Goal: Information Seeking & Learning: Find specific fact

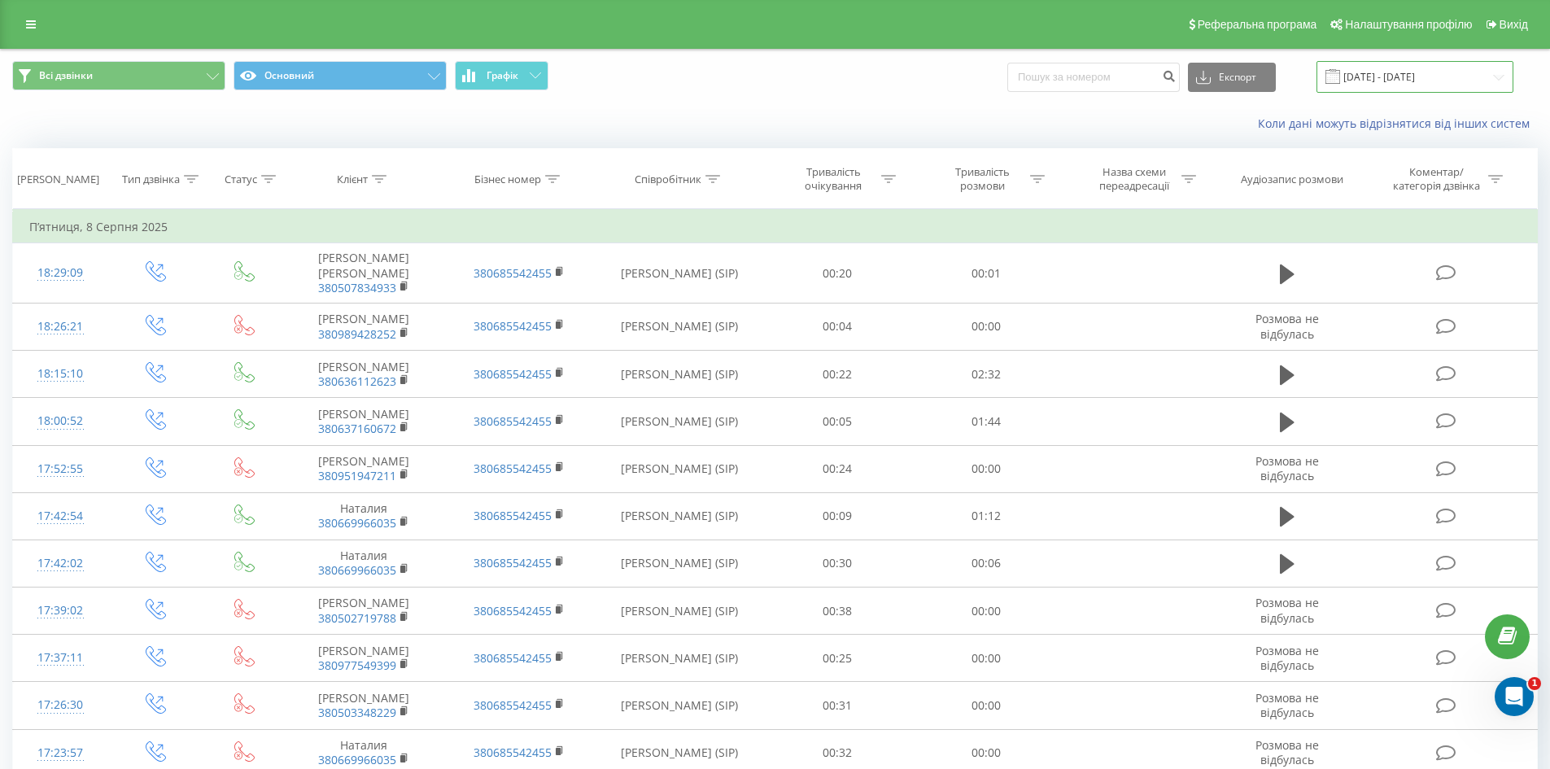
click at [1376, 76] on input "08.08.2025 - 08.08.2025" at bounding box center [1414, 77] width 197 height 32
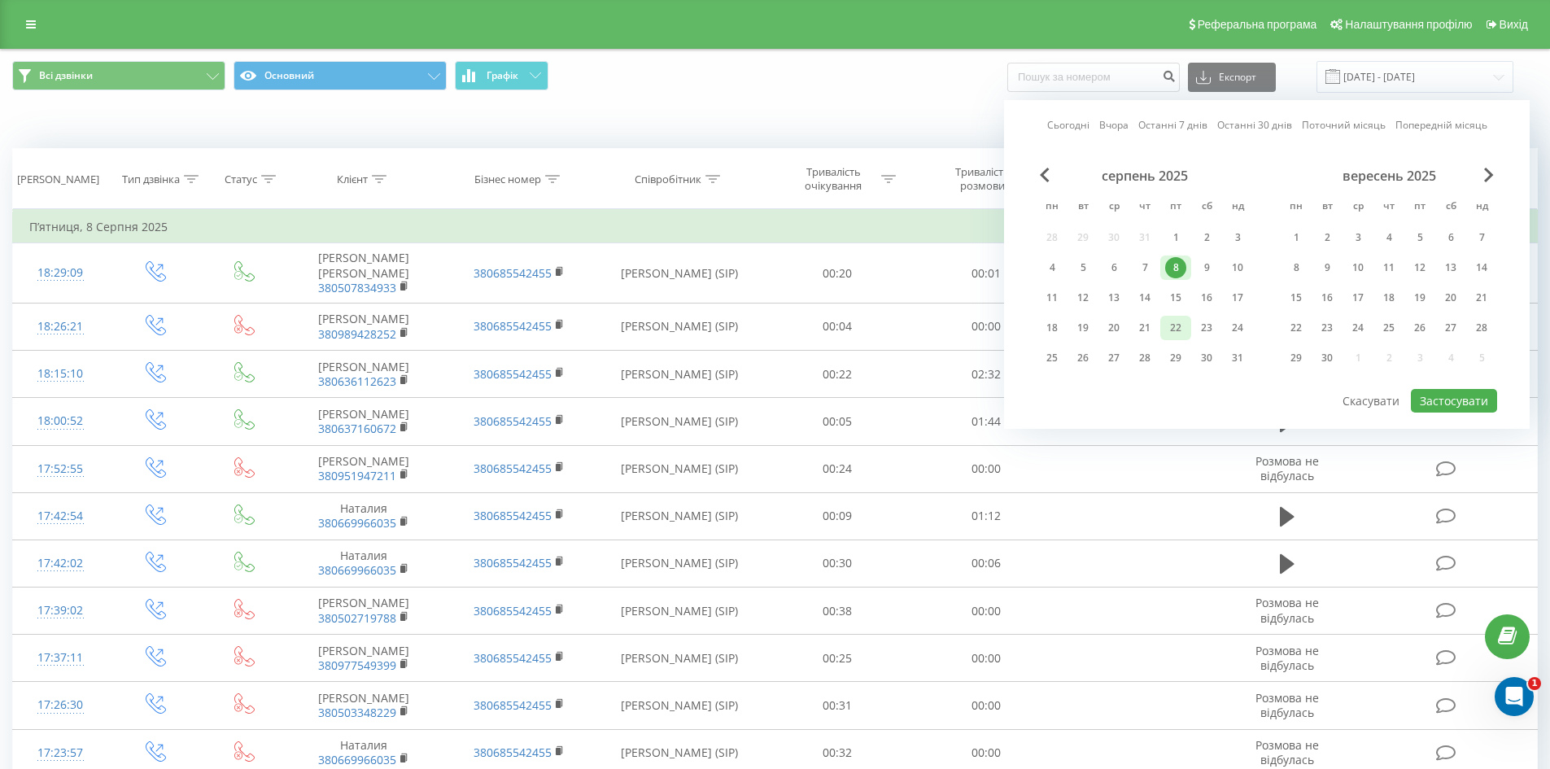
click at [1171, 332] on div "22" at bounding box center [1175, 327] width 21 height 21
click at [1174, 329] on div "22" at bounding box center [1175, 327] width 21 height 21
click at [1463, 399] on button "Застосувати" at bounding box center [1453, 401] width 86 height 24
type input "[DATE] - [DATE]"
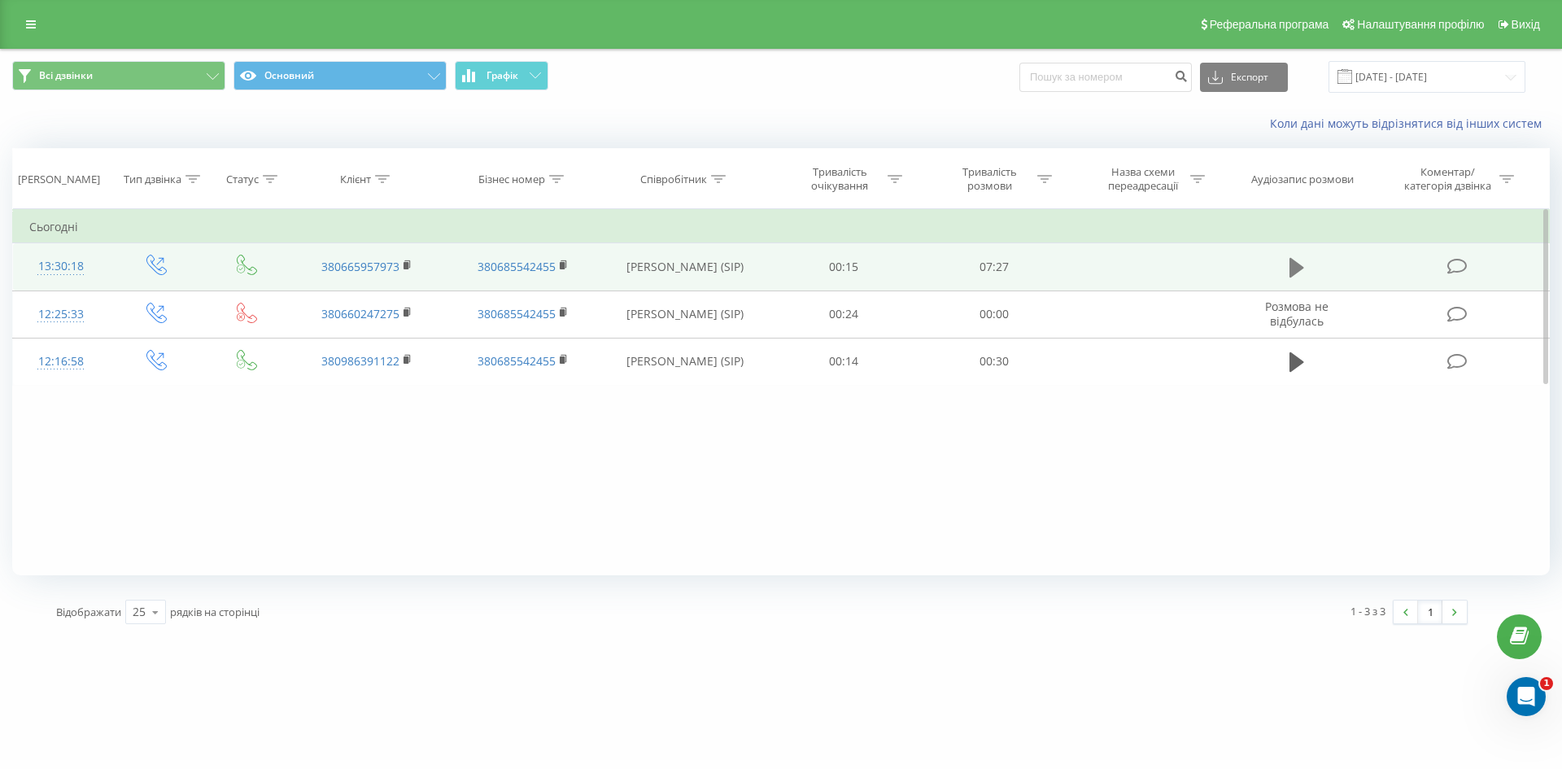
click at [1294, 266] on icon at bounding box center [1296, 268] width 15 height 20
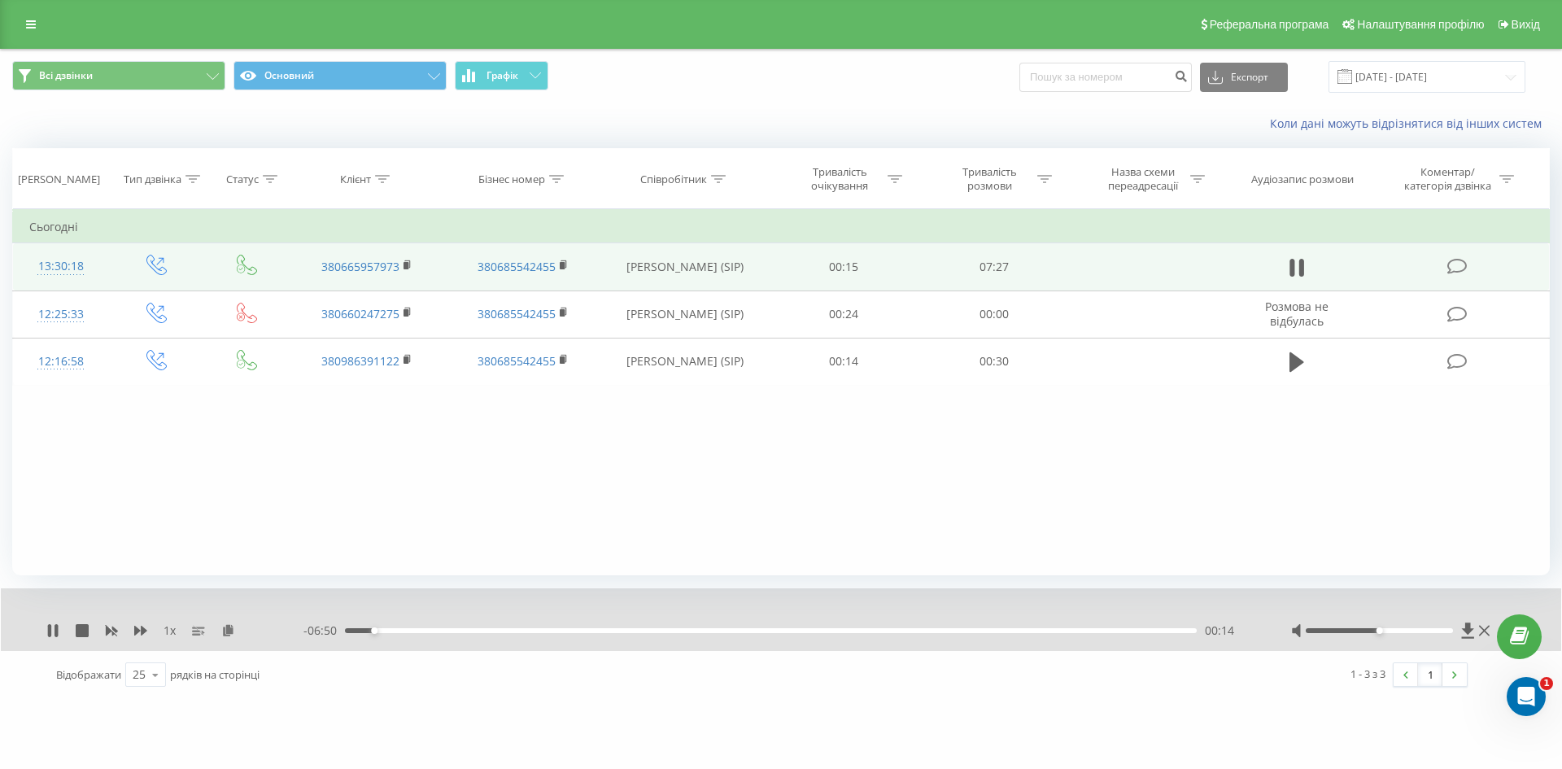
click at [361, 627] on div "- 06:50 00:14 00:14" at bounding box center [776, 630] width 947 height 16
click at [350, 629] on div "00:14" at bounding box center [771, 630] width 852 height 5
click at [230, 628] on icon at bounding box center [228, 629] width 14 height 11
click at [48, 628] on icon at bounding box center [49, 630] width 3 height 13
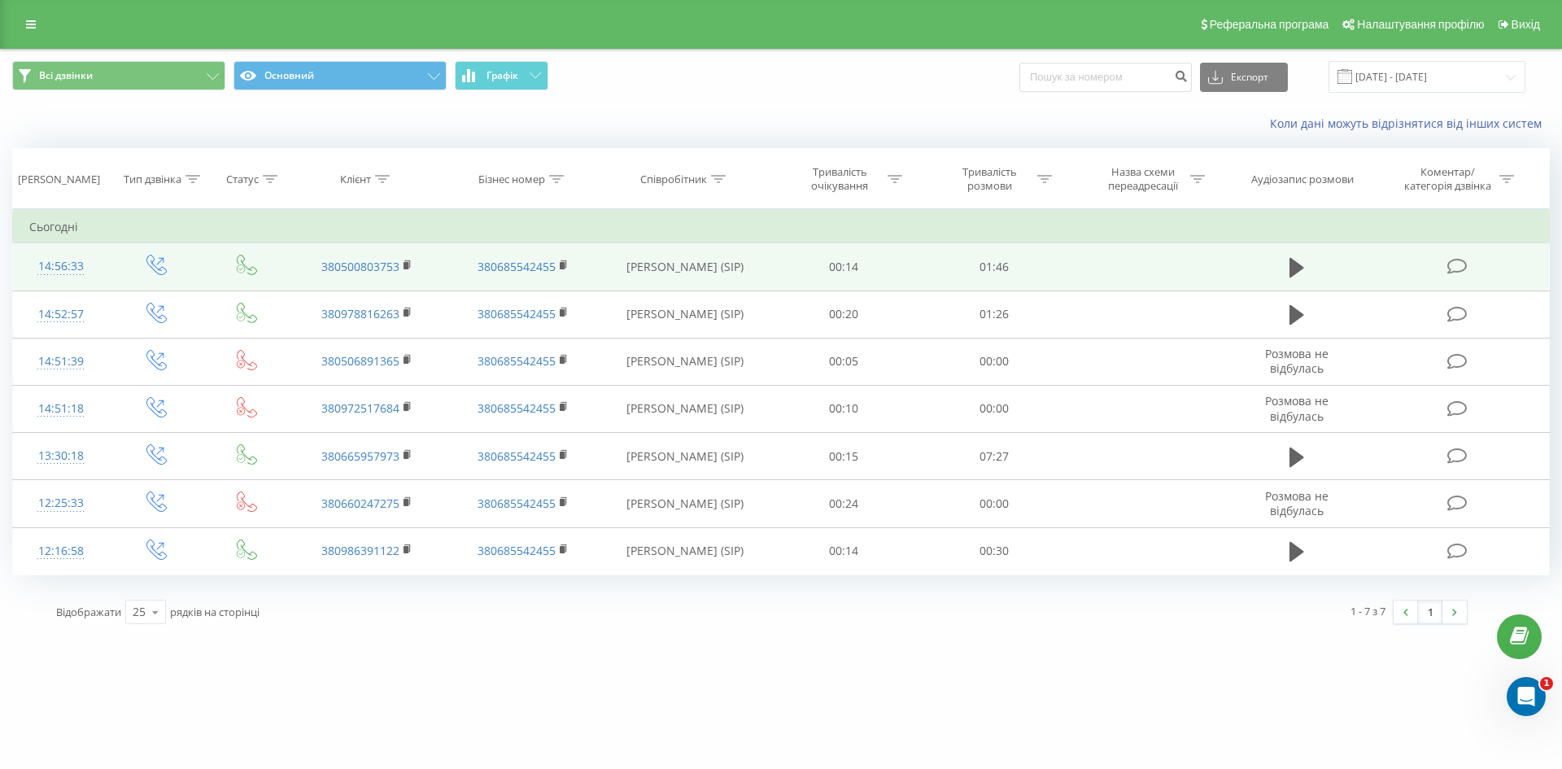
drag, startPoint x: 99, startPoint y: 259, endPoint x: 28, endPoint y: 268, distance: 72.1
click at [28, 268] on td "14:56:33" at bounding box center [61, 266] width 96 height 47
drag, startPoint x: 313, startPoint y: 261, endPoint x: 398, endPoint y: 264, distance: 84.7
click at [398, 264] on td "380500803753" at bounding box center [367, 266] width 156 height 47
copy link "380500803753"
